Goal: Task Accomplishment & Management: Manage account settings

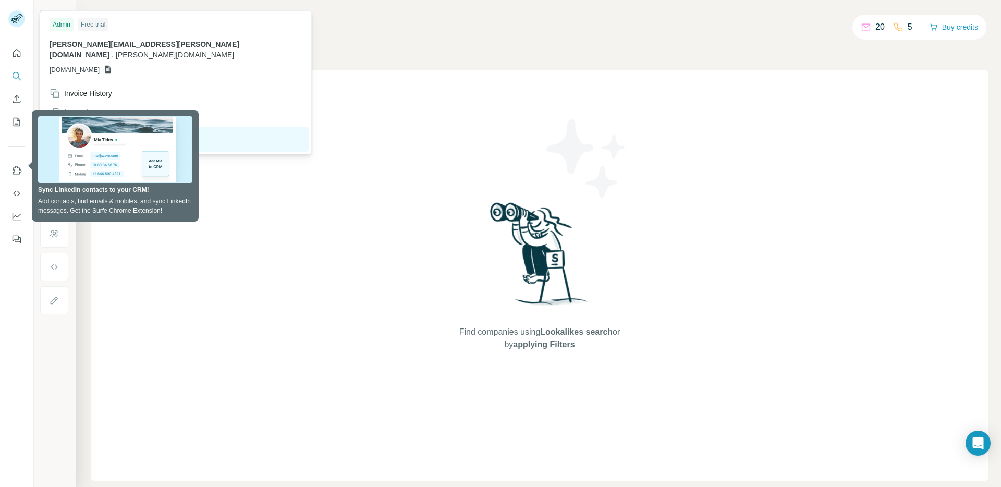
click at [18, 16] on rect at bounding box center [16, 18] width 17 height 17
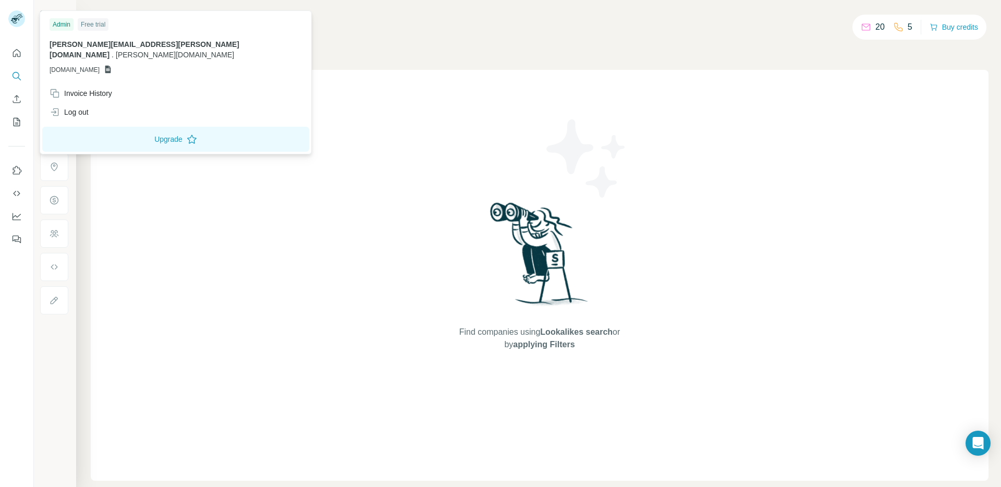
click at [232, 15] on h4 "Search" at bounding box center [540, 20] width 898 height 15
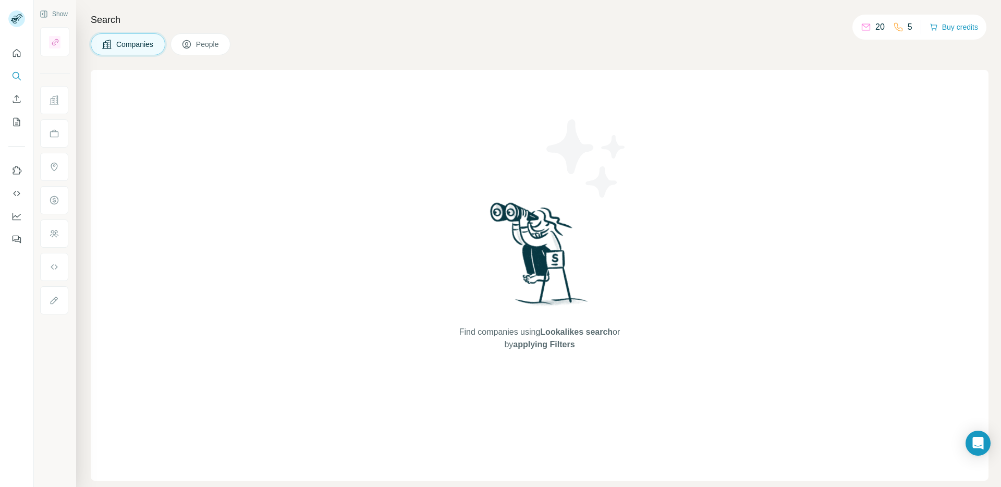
click at [192, 52] on button "People" at bounding box center [201, 44] width 60 height 22
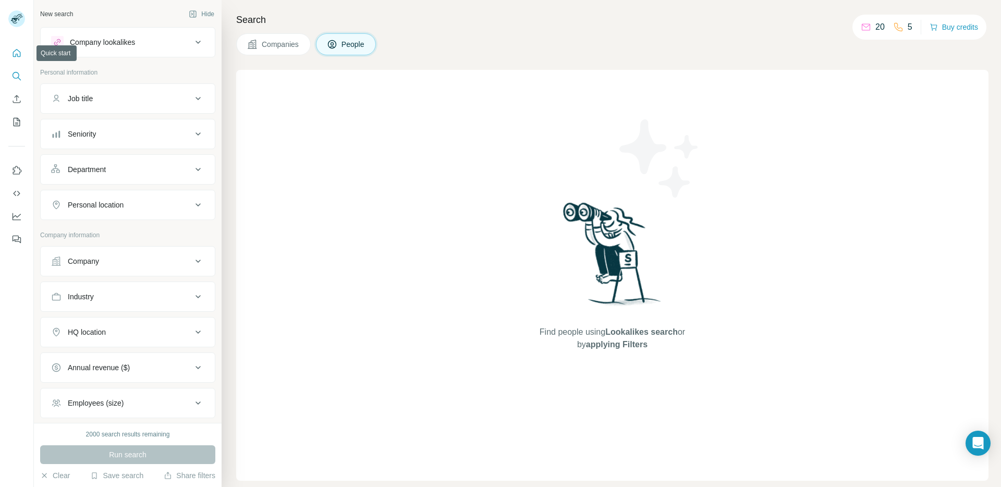
click at [13, 54] on icon "Quick start" at bounding box center [16, 53] width 10 height 10
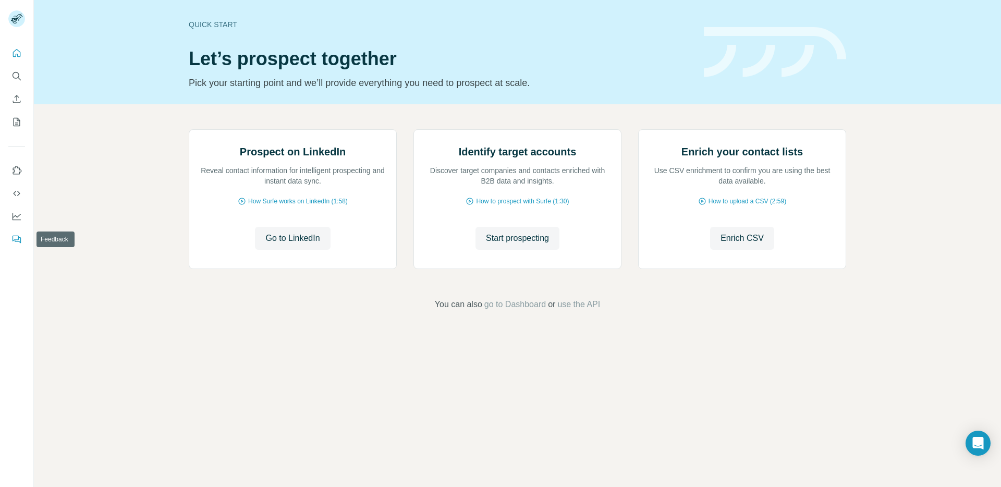
click at [17, 238] on icon "Feedback" at bounding box center [16, 239] width 10 height 10
click at [16, 59] on button "Quick start" at bounding box center [16, 53] width 17 height 19
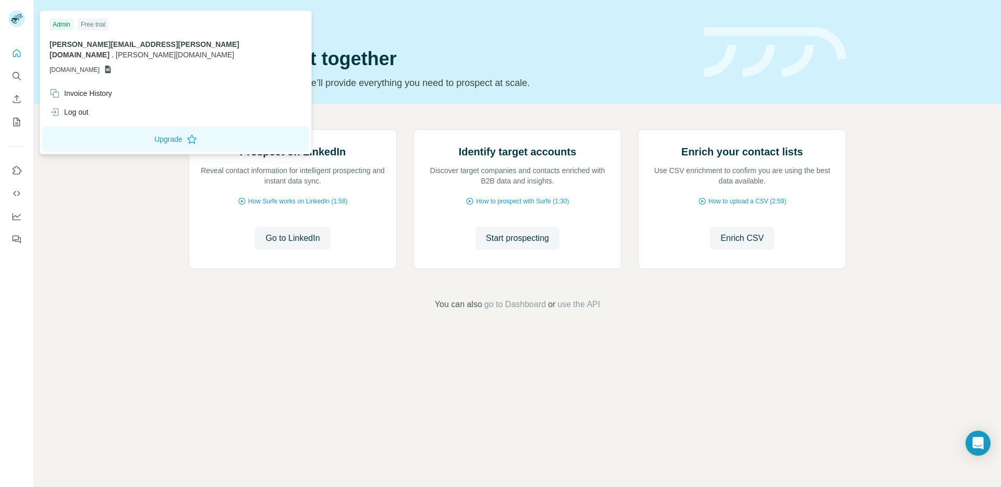
click at [16, 22] on rect at bounding box center [16, 18] width 17 height 17
click at [86, 88] on div "Invoice History" at bounding box center [81, 93] width 63 height 10
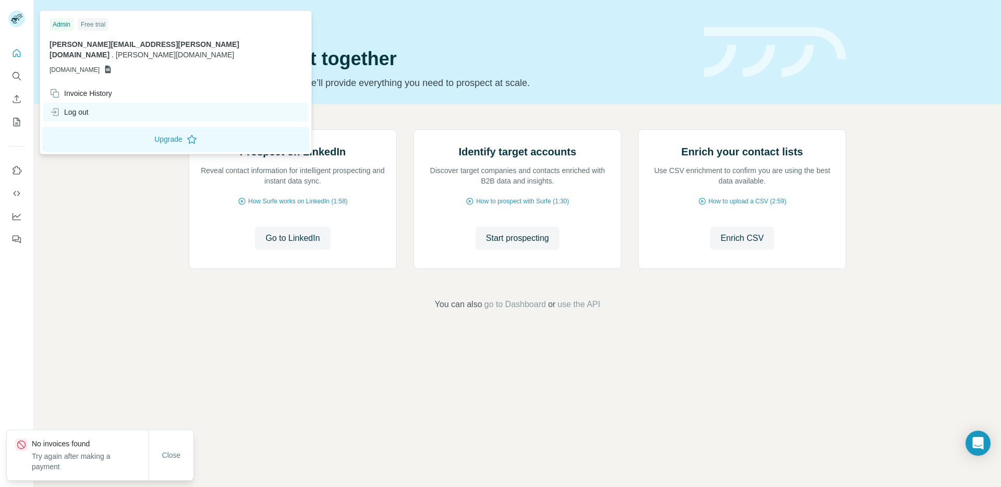
click at [83, 107] on div "Log out" at bounding box center [69, 112] width 39 height 10
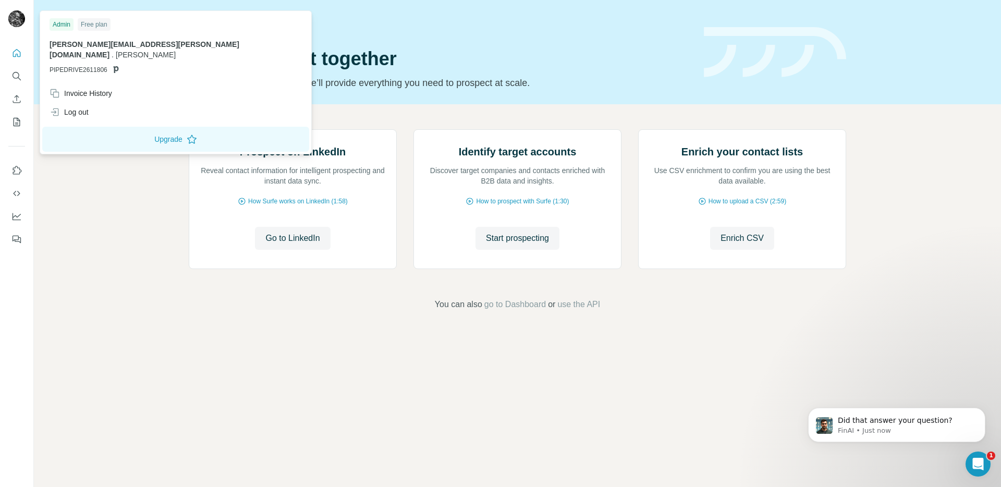
click at [16, 20] on img at bounding box center [16, 18] width 17 height 17
click at [80, 88] on div "Invoice History" at bounding box center [81, 93] width 63 height 10
click at [172, 447] on button "Close" at bounding box center [171, 455] width 33 height 19
